Goal: Book appointment/travel/reservation

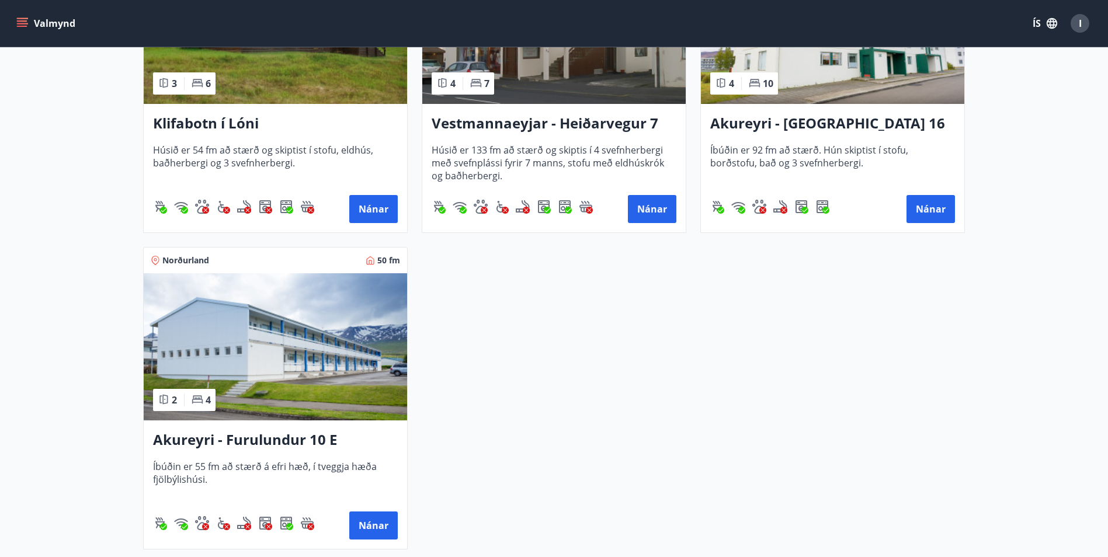
scroll to position [409, 0]
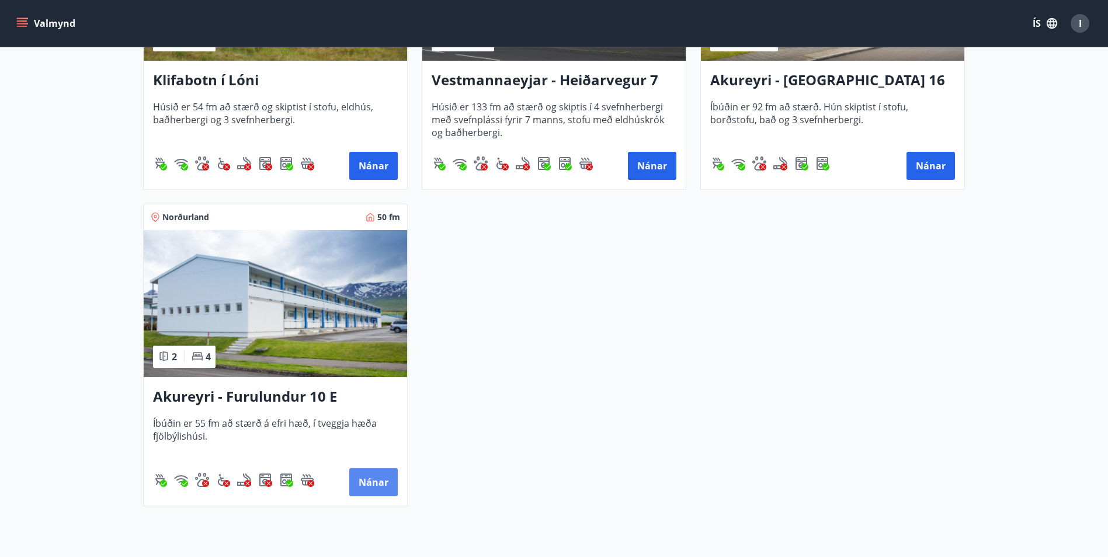
click at [382, 489] on button "Nánar" at bounding box center [373, 482] width 48 height 28
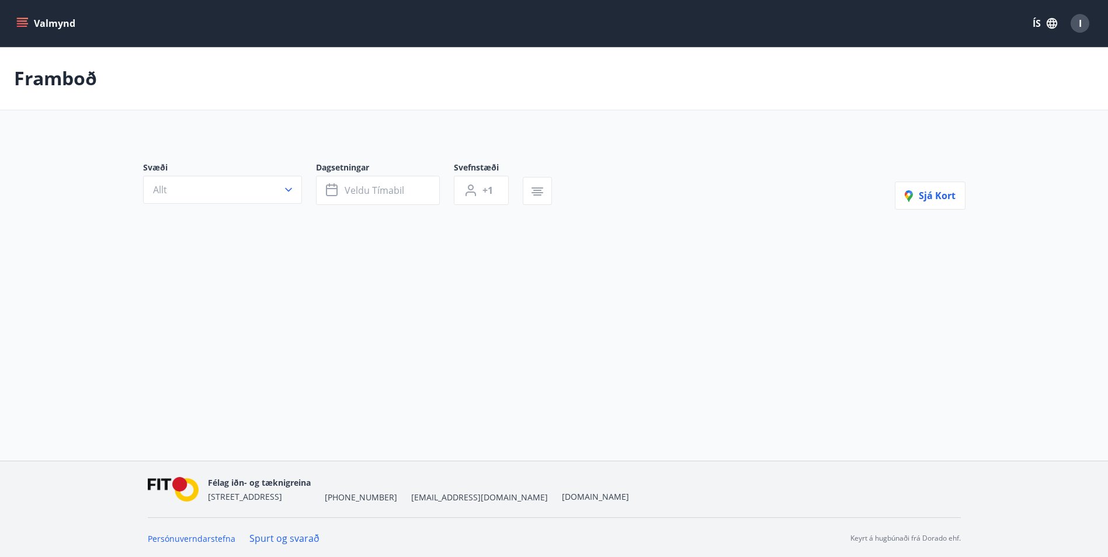
type input "*"
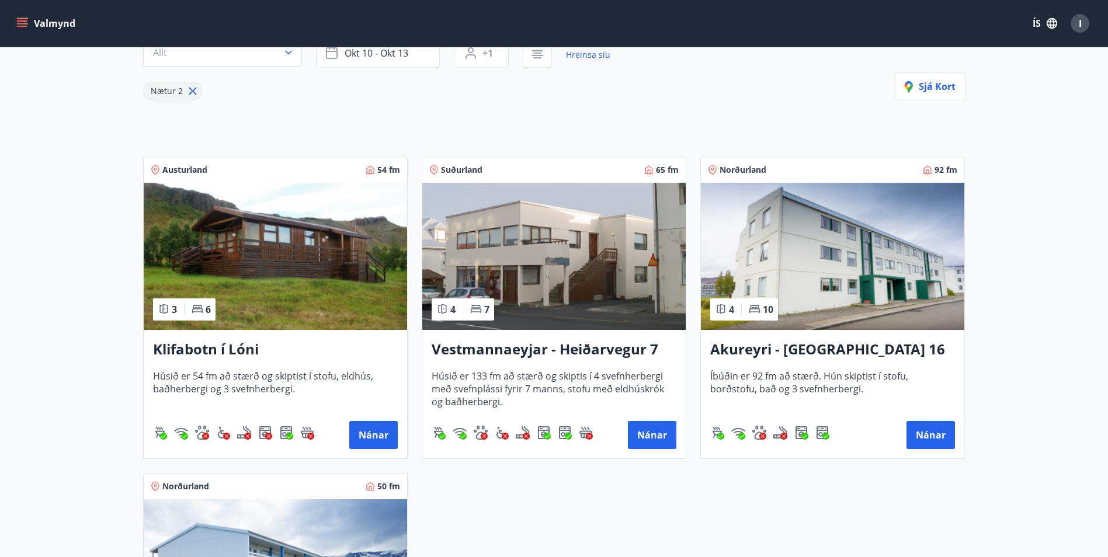
scroll to position [175, 0]
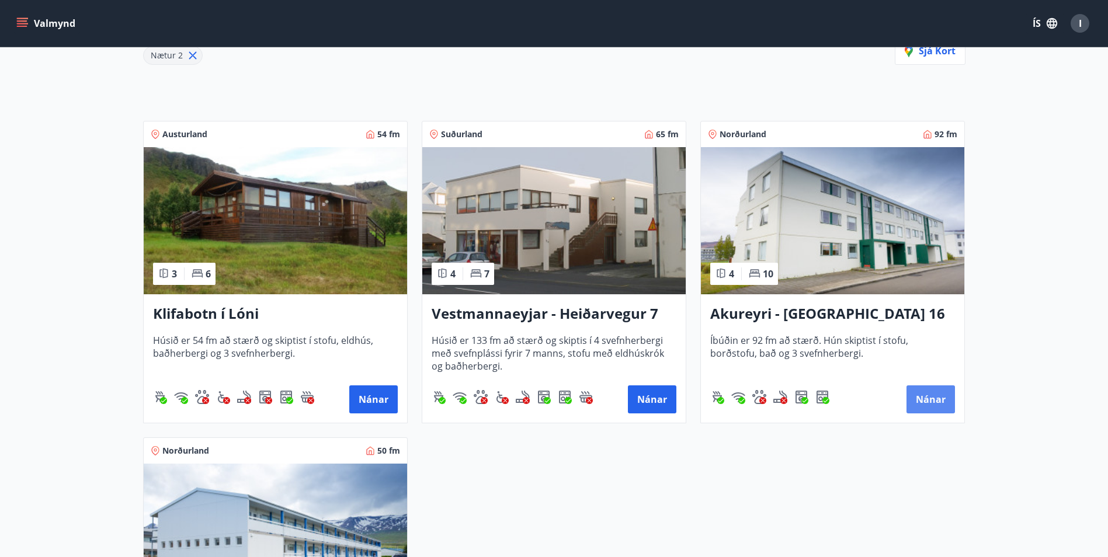
click at [937, 401] on button "Nánar" at bounding box center [930, 399] width 48 height 28
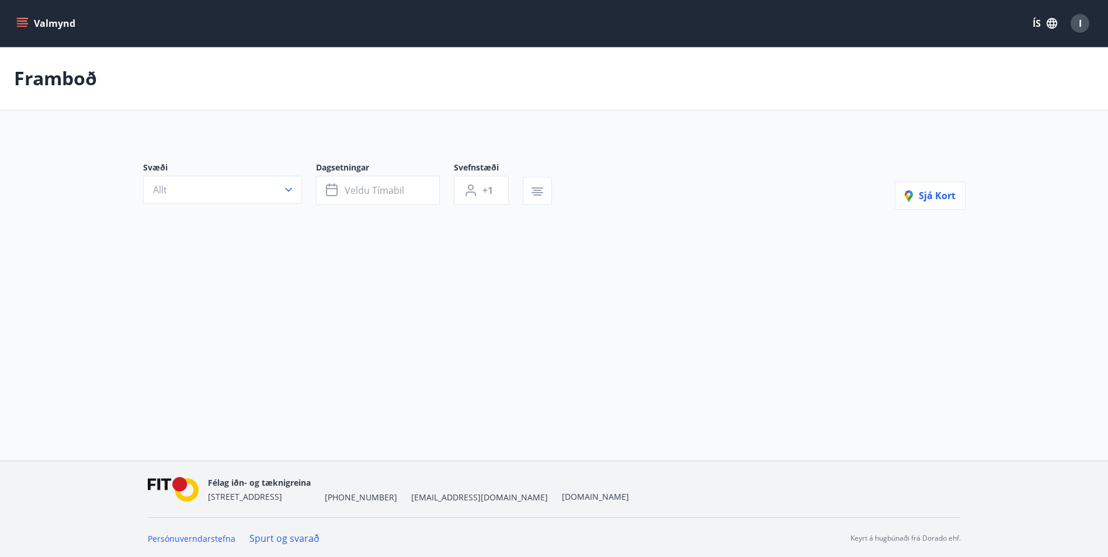
type input "*"
